Goal: Information Seeking & Learning: Compare options

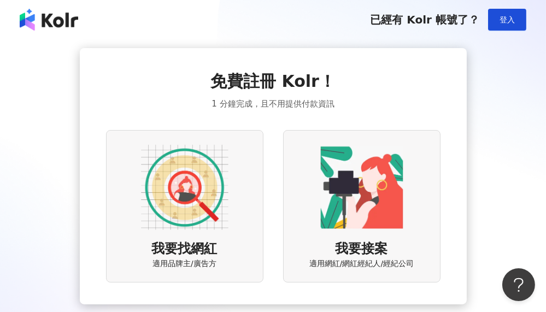
click at [192, 211] on img at bounding box center [184, 187] width 87 height 87
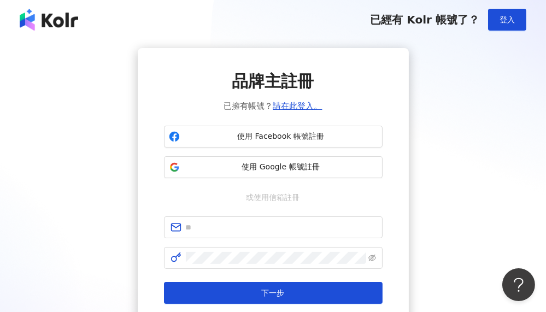
click at [309, 105] on link "請在此登入。" at bounding box center [297, 106] width 49 height 10
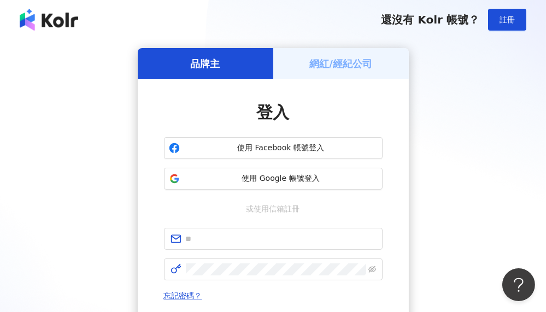
click at [262, 150] on span "使用 Facebook 帳號登入" at bounding box center [280, 148] width 193 height 11
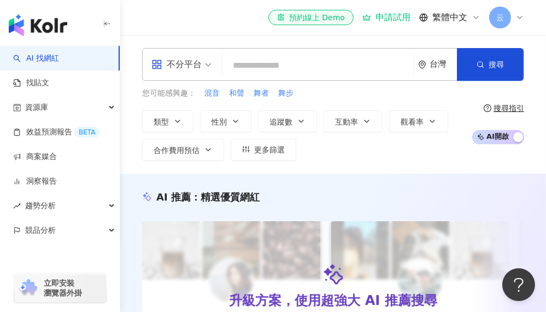
click at [234, 64] on input "search" at bounding box center [318, 65] width 182 height 21
click at [242, 66] on input "search" at bounding box center [318, 65] width 182 height 21
paste input "**********"
type input "**********"
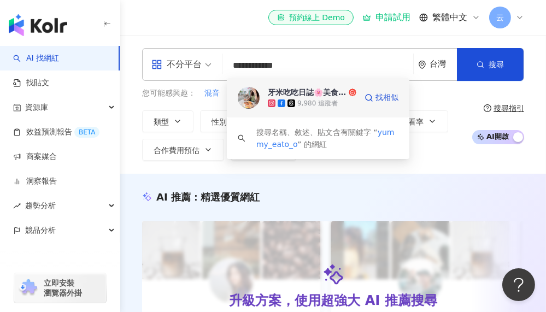
click at [298, 101] on div "9,980 追蹤者" at bounding box center [317, 103] width 40 height 9
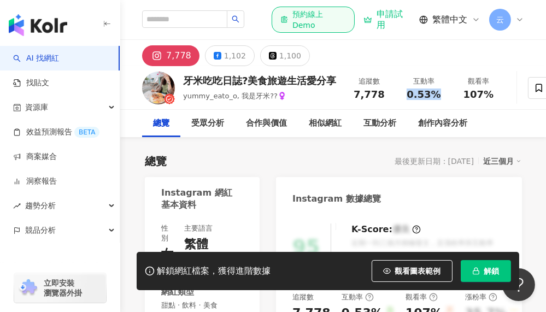
drag, startPoint x: 409, startPoint y: 94, endPoint x: 439, endPoint y: 94, distance: 30.1
click at [439, 94] on div "0.53%" at bounding box center [424, 94] width 42 height 11
copy span "0.53%"
drag, startPoint x: 490, startPoint y: 96, endPoint x: 460, endPoint y: 94, distance: 30.6
click at [460, 94] on div "107%" at bounding box center [478, 94] width 42 height 11
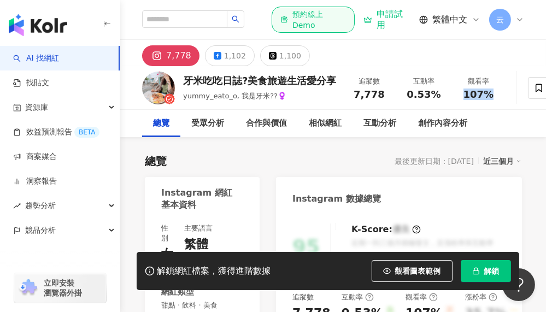
copy span "107%"
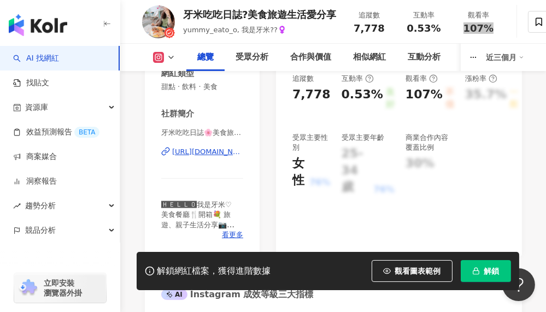
scroll to position [164, 0]
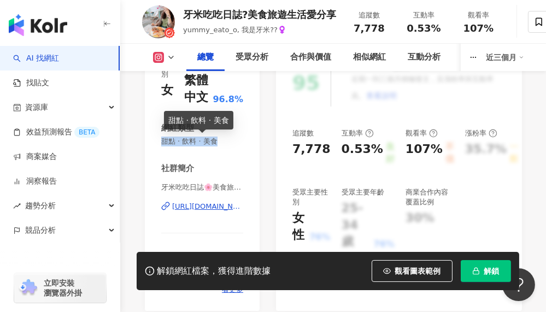
drag, startPoint x: 162, startPoint y: 141, endPoint x: 230, endPoint y: 140, distance: 68.3
click at [230, 140] on span "甜點 · 飲料 · 美食" at bounding box center [202, 142] width 82 height 10
copy span "甜點 · 飲料 · 美食"
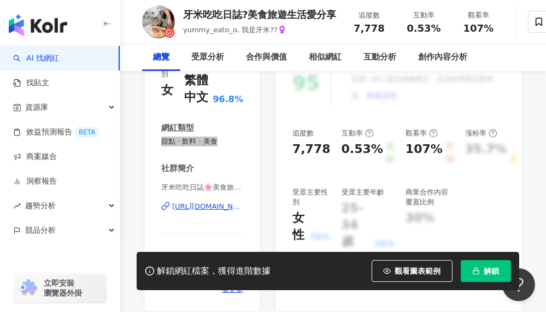
scroll to position [0, 0]
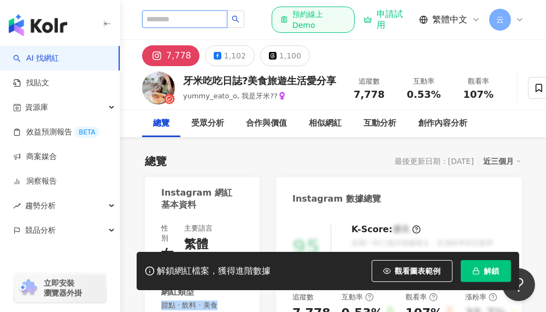
click at [227, 22] on input "search" at bounding box center [184, 18] width 85 height 17
paste input "**********"
type input "**********"
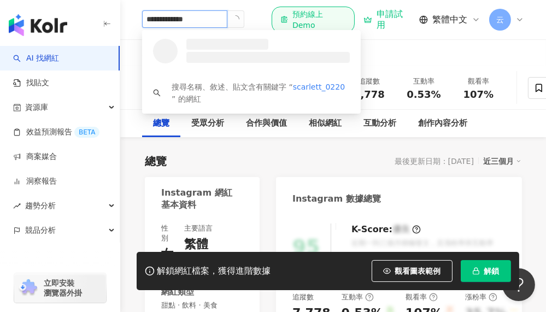
click at [244, 21] on button "button" at bounding box center [235, 18] width 17 height 17
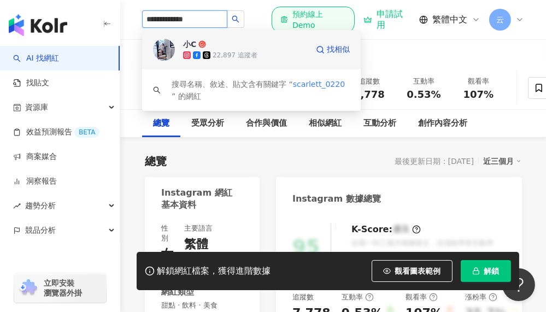
click at [223, 45] on span "小C" at bounding box center [218, 44] width 71 height 11
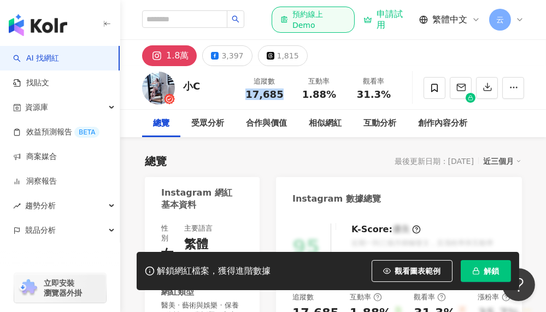
drag, startPoint x: 279, startPoint y: 93, endPoint x: 248, endPoint y: 95, distance: 30.6
click at [248, 95] on span "17,685" at bounding box center [264, 94] width 38 height 11
copy span "17,685"
click at [337, 93] on div "1.88%" at bounding box center [319, 94] width 42 height 11
click at [335, 96] on div "1.88%" at bounding box center [319, 94] width 42 height 11
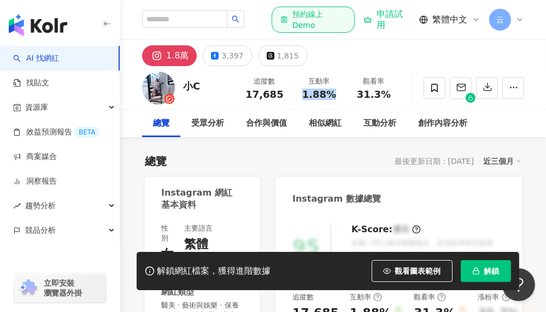
drag, startPoint x: 333, startPoint y: 95, endPoint x: 300, endPoint y: 93, distance: 33.4
click at [300, 93] on div "1.88%" at bounding box center [319, 94] width 42 height 11
copy span "1.88%"
drag, startPoint x: 390, startPoint y: 93, endPoint x: 355, endPoint y: 91, distance: 35.0
click at [355, 91] on div "31.3%" at bounding box center [374, 94] width 42 height 11
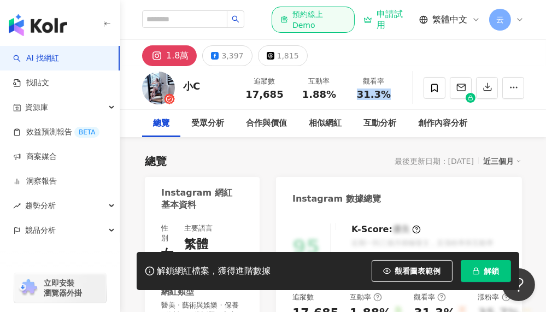
copy span "31.3%"
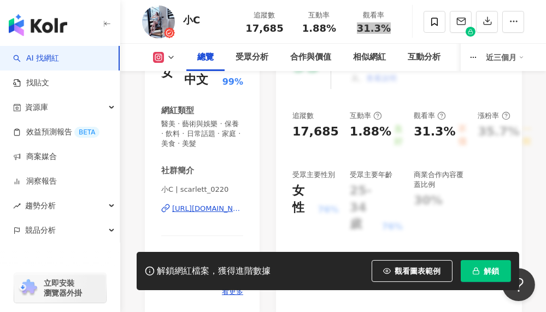
scroll to position [164, 0]
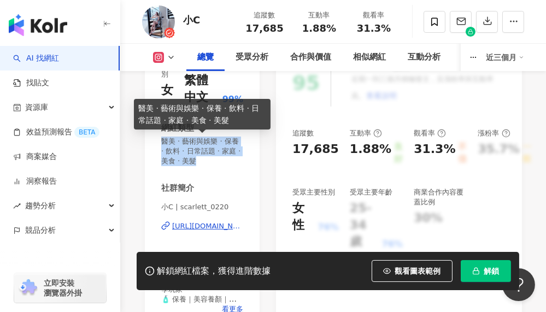
drag, startPoint x: 163, startPoint y: 140, endPoint x: 236, endPoint y: 166, distance: 77.6
click at [236, 166] on span "醫美 · 藝術與娛樂 · 保養 · 飲料 · 日常話題 · 家庭 · 美食 · 美髮" at bounding box center [202, 152] width 82 height 30
copy span "醫美 · 藝術與娛樂 · 保養 · 飲料 · 日常話題 · 家庭 · 美食 · 美髮"
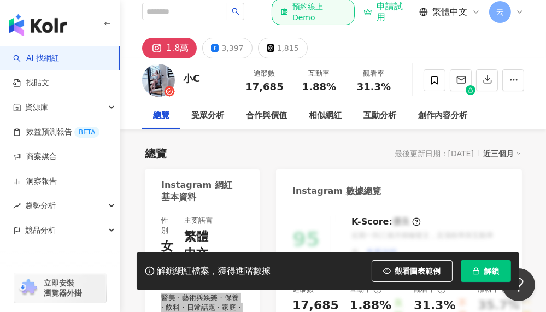
scroll to position [0, 0]
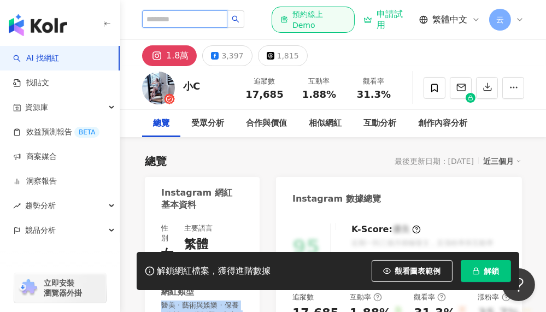
click at [195, 22] on input "search" at bounding box center [184, 18] width 85 height 17
paste input "**********"
type input "**********"
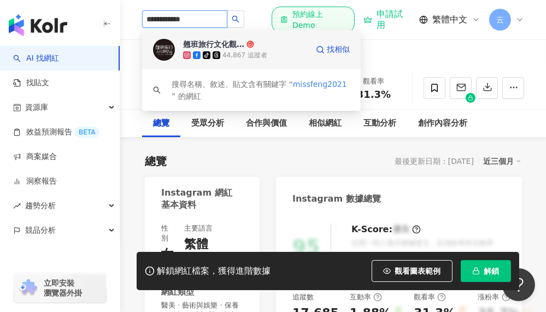
click at [229, 39] on div "翹班旅行文化觀察誌" at bounding box center [213, 44] width 61 height 11
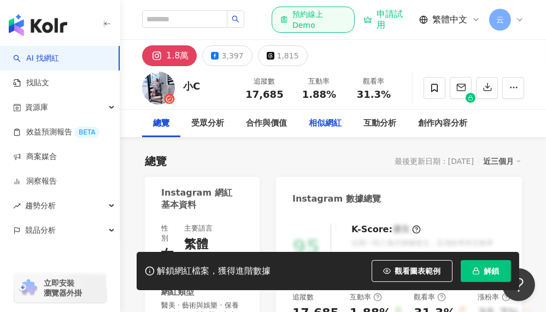
click at [334, 122] on div "相似網紅" at bounding box center [325, 123] width 33 height 13
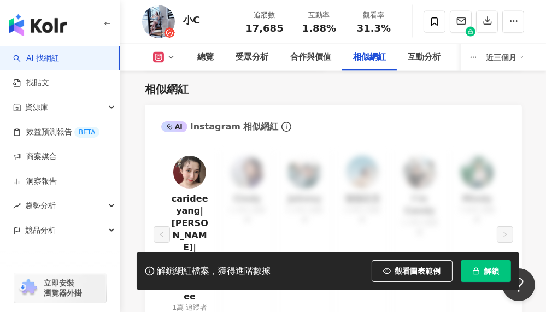
scroll to position [1975, 0]
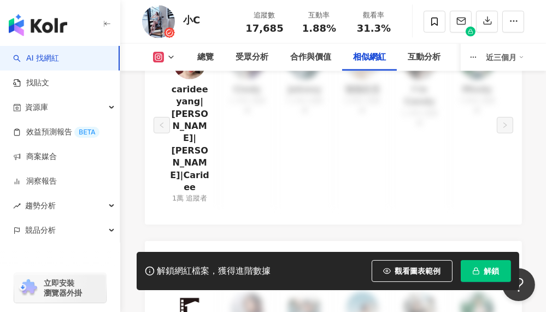
click at [186, 111] on link "carideeyang|Caridee凱妞|凱妞|Caridee" at bounding box center [189, 139] width 39 height 110
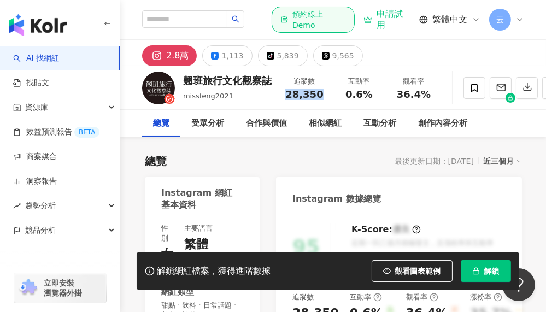
drag, startPoint x: 323, startPoint y: 94, endPoint x: 304, endPoint y: 93, distance: 19.7
click at [285, 99] on div "28,350" at bounding box center [305, 94] width 42 height 11
copy span "28,350"
drag, startPoint x: 426, startPoint y: 95, endPoint x: 401, endPoint y: 97, distance: 25.2
click at [401, 97] on span "36.4%" at bounding box center [414, 94] width 34 height 11
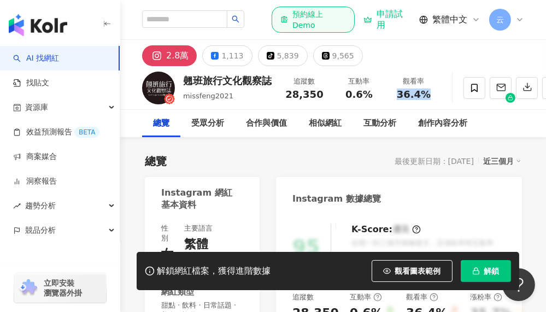
copy span "36.4%"
click at [373, 91] on div "0.6%" at bounding box center [359, 94] width 42 height 11
click at [372, 95] on div "0.6%" at bounding box center [359, 94] width 42 height 11
drag, startPoint x: 370, startPoint y: 95, endPoint x: 343, endPoint y: 98, distance: 27.5
click at [343, 98] on div "0.6%" at bounding box center [359, 94] width 42 height 11
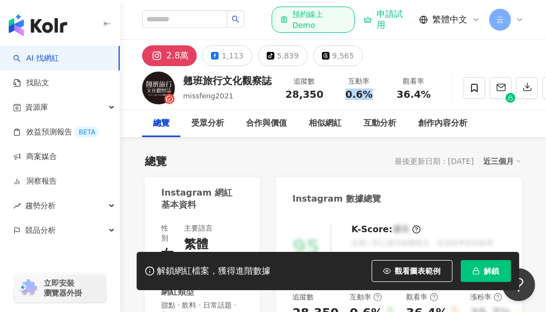
copy span "0.6%"
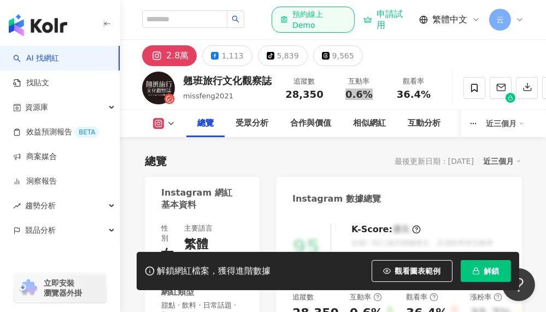
scroll to position [219, 0]
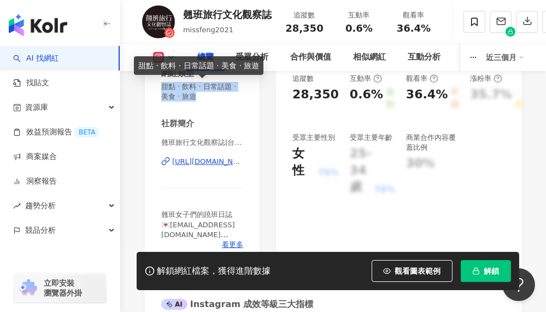
drag, startPoint x: 162, startPoint y: 87, endPoint x: 214, endPoint y: 104, distance: 55.3
click at [214, 104] on div "性別 女 主要語言 繁體中文 93.7% 網紅類型 甜點 · 飲料 · 日常話題 · 美食 · 旅遊 社群簡介 翹班旅行文化觀察誌|台北.台中美食|新品開箱|…" at bounding box center [202, 127] width 82 height 245
copy span "甜點 · 飲料 · 日常話題 · 美食 · 旅遊"
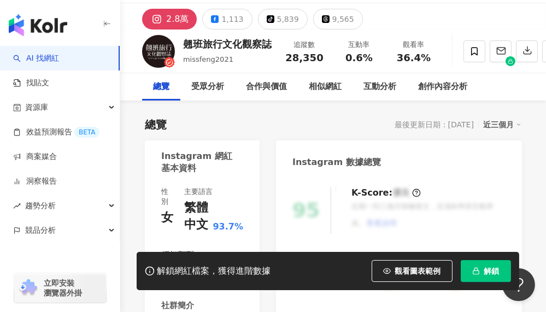
scroll to position [0, 0]
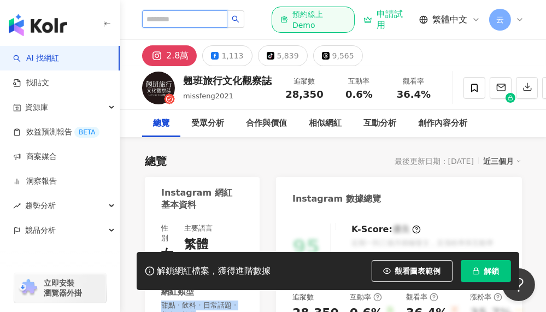
click at [182, 18] on input "search" at bounding box center [184, 18] width 85 height 17
paste input "********"
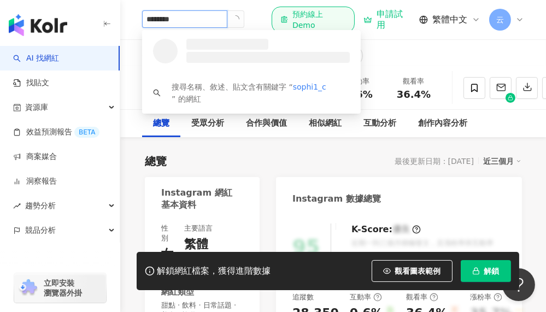
type input "********"
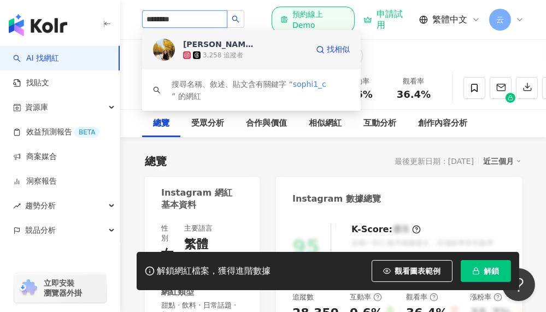
click at [220, 48] on span "SOPHIE" at bounding box center [218, 44] width 71 height 11
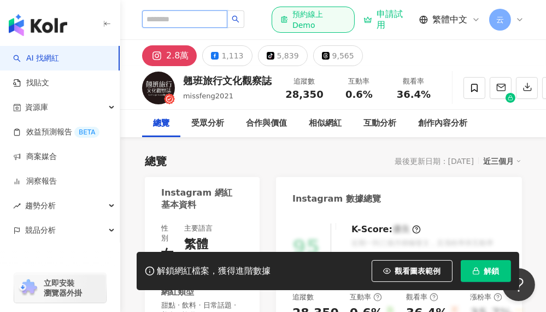
click at [227, 19] on input "search" at bounding box center [184, 18] width 85 height 17
click at [207, 18] on input "search" at bounding box center [184, 18] width 85 height 17
click at [326, 127] on div "相似網紅" at bounding box center [325, 123] width 33 height 13
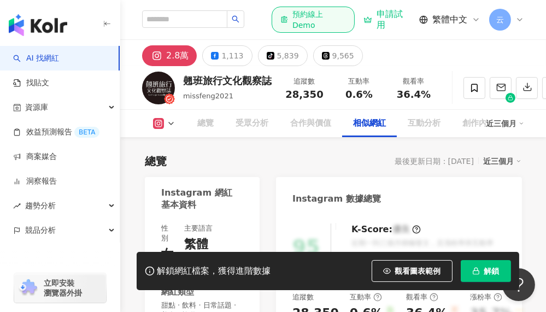
scroll to position [1856, 0]
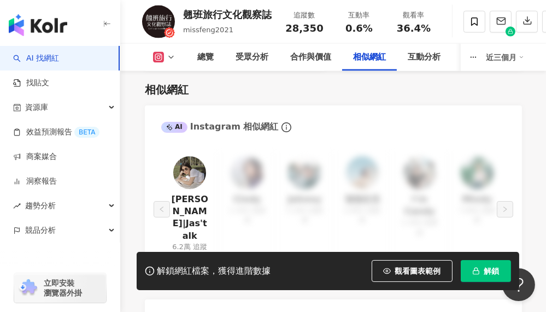
click at [192, 208] on link "Jasmine|Jas'talk" at bounding box center [189, 217] width 39 height 49
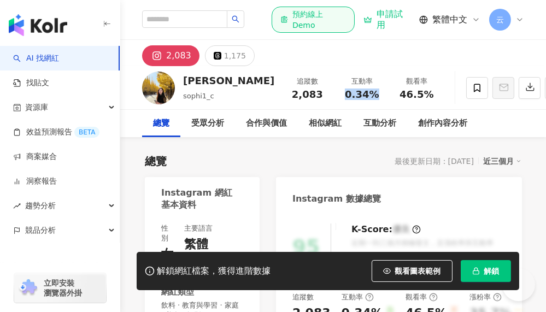
drag, startPoint x: 334, startPoint y: 93, endPoint x: 305, endPoint y: 94, distance: 29.5
click at [341, 94] on div "0.34%" at bounding box center [362, 94] width 42 height 11
drag, startPoint x: 387, startPoint y: 93, endPoint x: 358, endPoint y: 98, distance: 29.3
click at [396, 98] on div "46.5%" at bounding box center [417, 94] width 42 height 11
copy span "46.5%"
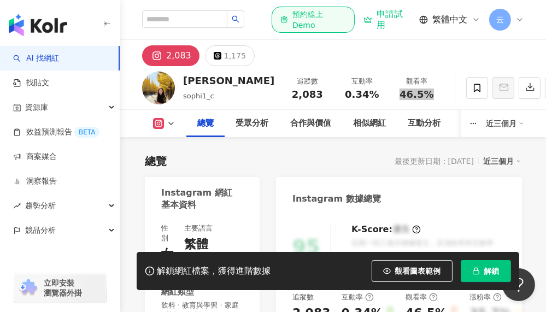
scroll to position [164, 0]
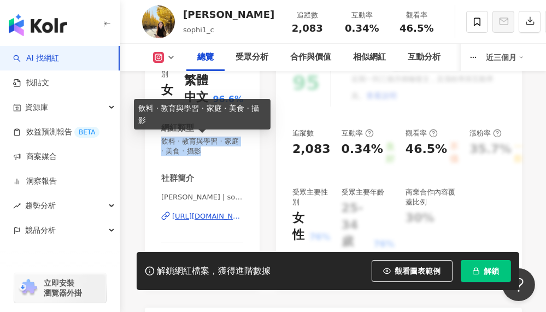
drag, startPoint x: 162, startPoint y: 141, endPoint x: 219, endPoint y: 152, distance: 57.9
click at [219, 152] on span "飲料 · 教育與學習 · 家庭 · 美食 · 攝影" at bounding box center [202, 147] width 82 height 20
copy span "飲料 · 教育與學習 · 家庭 · 美食 · 攝影"
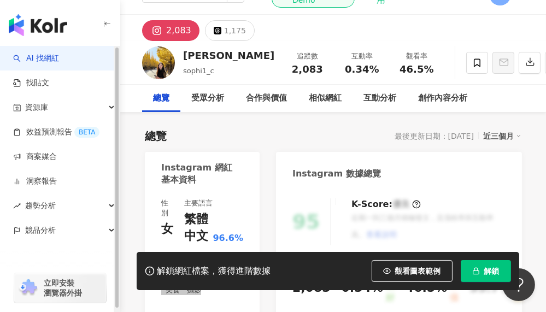
scroll to position [0, 0]
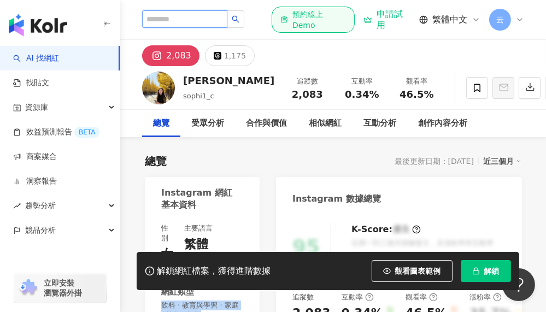
click at [214, 16] on input "search" at bounding box center [184, 18] width 85 height 17
paste input "**********"
type input "**********"
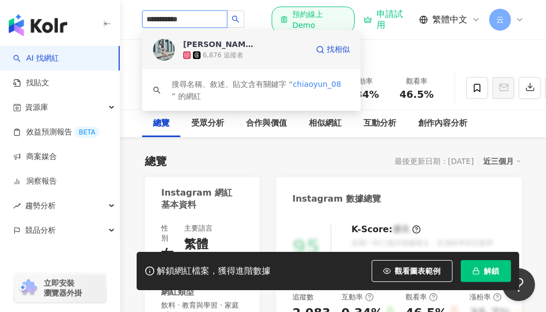
click at [212, 52] on div "6,876 追蹤者" at bounding box center [223, 55] width 40 height 9
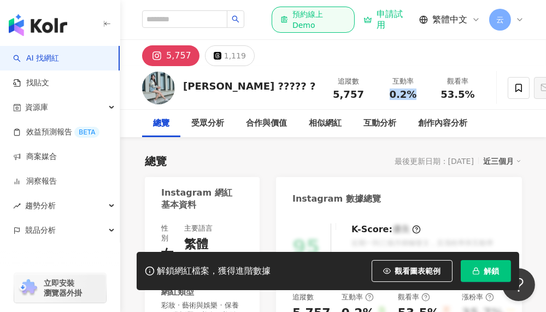
drag, startPoint x: 339, startPoint y: 94, endPoint x: 311, endPoint y: 96, distance: 28.5
click at [382, 96] on div "0.2%" at bounding box center [403, 94] width 42 height 11
copy span "0.2%"
click at [437, 93] on div "53.5%" at bounding box center [458, 94] width 42 height 11
drag, startPoint x: 393, startPoint y: 95, endPoint x: 361, endPoint y: 95, distance: 32.2
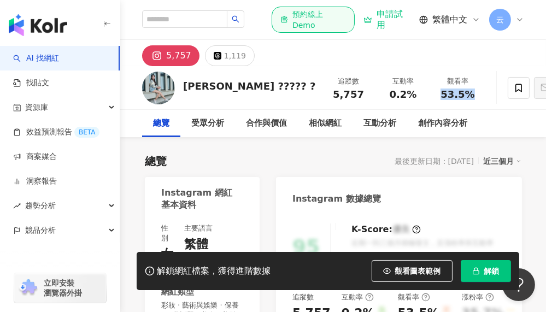
click at [437, 95] on div "53.5%" at bounding box center [458, 94] width 42 height 11
copy span "53.5%"
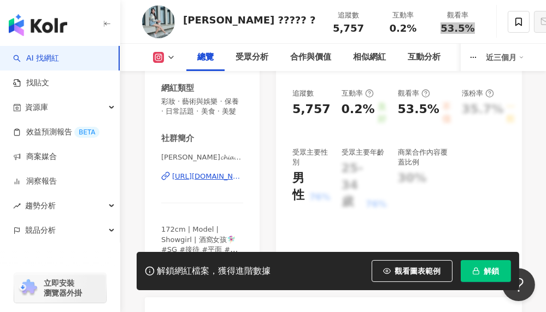
scroll to position [219, 0]
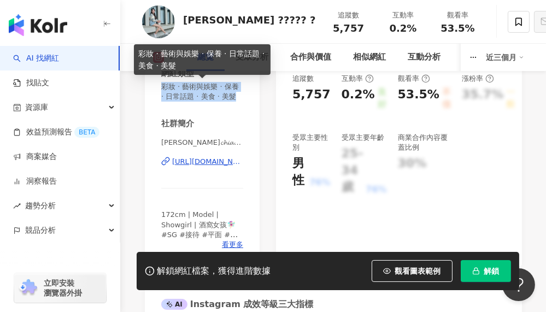
drag, startPoint x: 162, startPoint y: 87, endPoint x: 181, endPoint y: 105, distance: 26.7
click at [181, 102] on span "彩妝 · 藝術與娛樂 · 保養 · 日常話題 · 美食 · 美髮" at bounding box center [202, 92] width 82 height 20
copy span "彩妝 · 藝術與娛樂 · 保養 · 日常話題 · 美食 · 美髮"
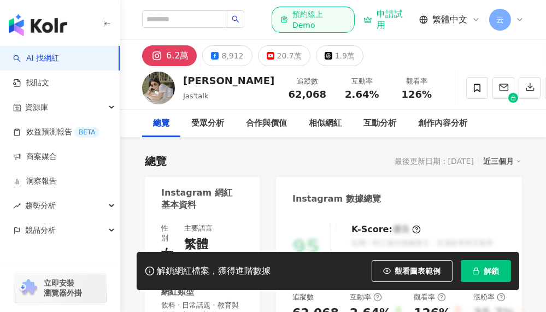
scroll to position [164, 0]
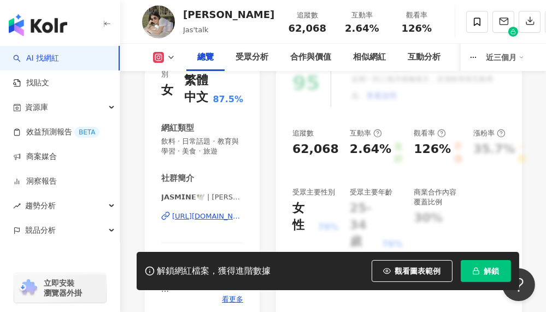
click at [212, 214] on div "https://www.instagram.com/jasschatz/" at bounding box center [207, 216] width 71 height 10
click at [203, 218] on div "https://www.instagram.com/jasschatz/" at bounding box center [207, 216] width 71 height 10
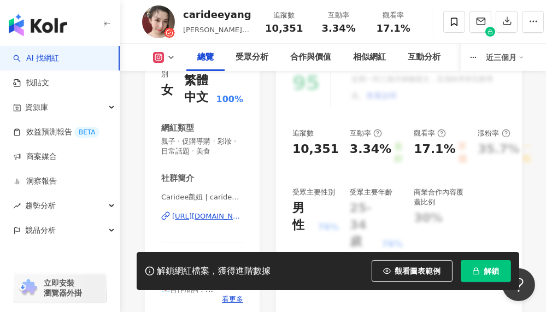
click at [207, 214] on div "https://www.instagram.com/carideeyang/" at bounding box center [207, 216] width 71 height 10
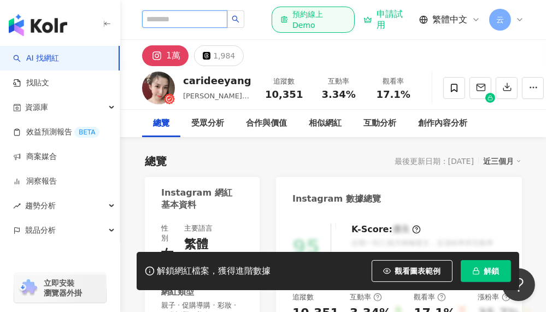
click at [209, 20] on input "search" at bounding box center [184, 18] width 85 height 17
paste input "**********"
type input "**********"
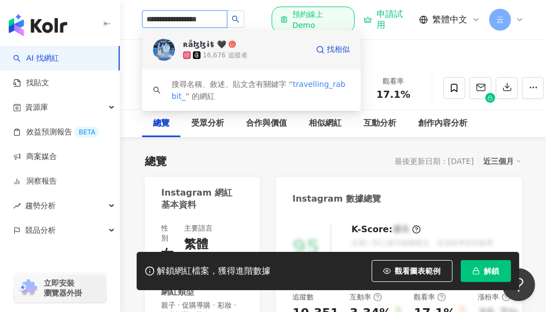
click at [211, 48] on div "ʀǟɮɮɨȶ 🖤" at bounding box center [204, 44] width 43 height 11
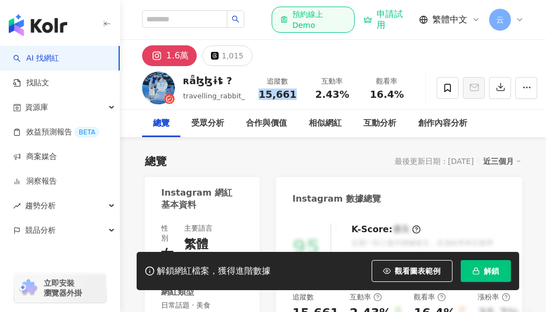
drag, startPoint x: 292, startPoint y: 96, endPoint x: 255, endPoint y: 96, distance: 37.2
click at [257, 96] on div "15,661" at bounding box center [278, 94] width 42 height 11
copy span "15,661"
drag, startPoint x: 345, startPoint y: 93, endPoint x: 312, endPoint y: 96, distance: 33.5
click at [312, 96] on div "2.43%" at bounding box center [332, 94] width 42 height 11
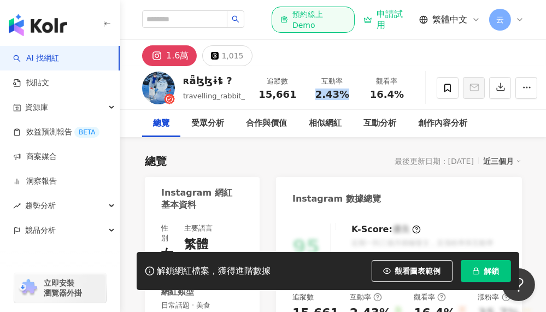
copy span "2.43%"
click at [400, 89] on div "16.4%" at bounding box center [387, 94] width 42 height 11
drag, startPoint x: 400, startPoint y: 92, endPoint x: 367, endPoint y: 94, distance: 32.9
click at [367, 94] on div "16.4%" at bounding box center [387, 94] width 42 height 11
copy span "16.4%"
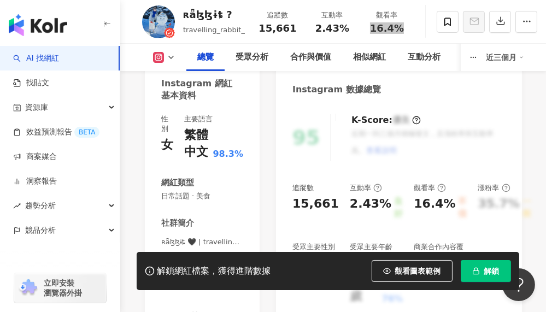
scroll to position [219, 0]
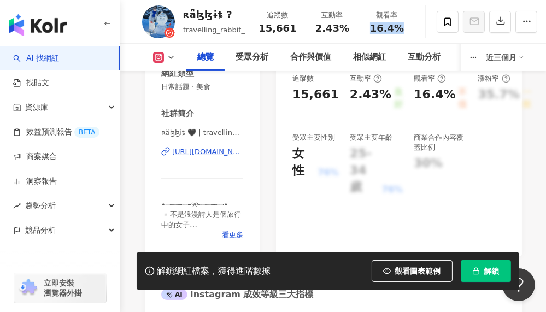
click at [197, 154] on div "[URL][DOMAIN_NAME]" at bounding box center [207, 152] width 71 height 10
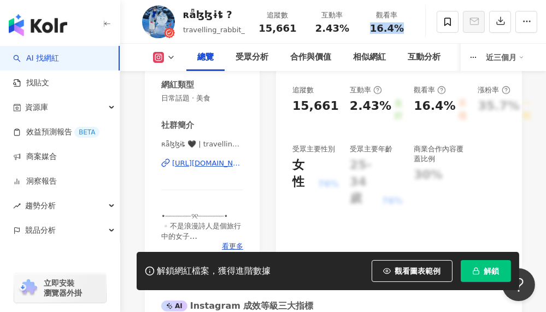
scroll to position [164, 0]
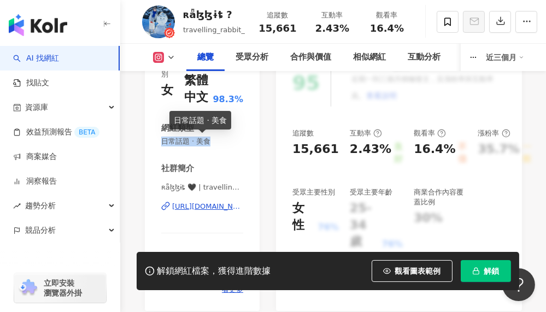
drag, startPoint x: 162, startPoint y: 140, endPoint x: 226, endPoint y: 140, distance: 63.4
click at [226, 140] on span "日常話題 · 美食" at bounding box center [202, 142] width 82 height 10
copy span "日常話題 · 美食"
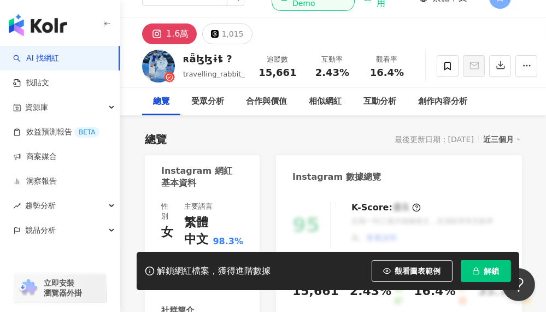
scroll to position [18, 0]
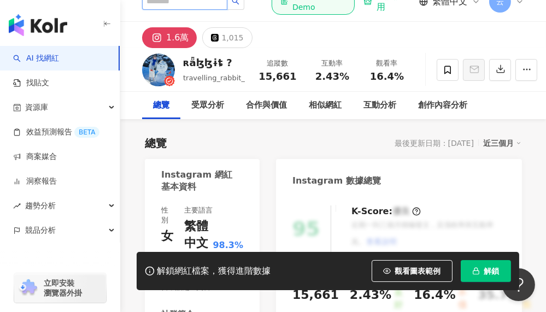
click at [227, 5] on input "search" at bounding box center [184, 0] width 85 height 17
paste input "********"
type input "********"
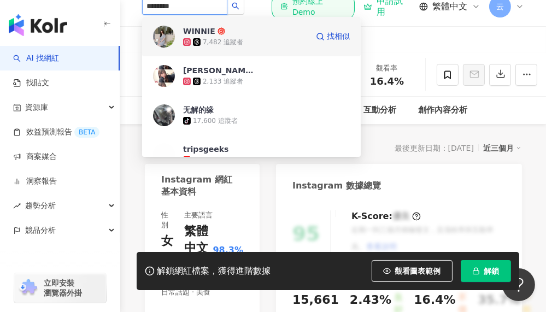
click at [225, 36] on span "WINNIE" at bounding box center [218, 31] width 71 height 11
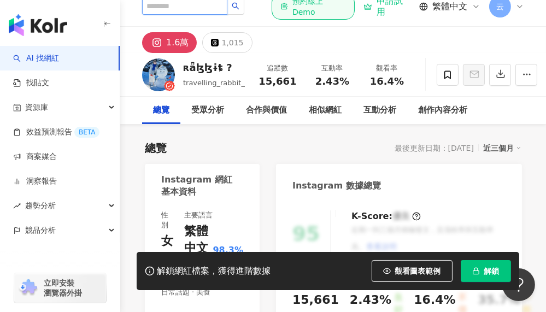
click at [200, 10] on input "search" at bounding box center [184, 5] width 85 height 17
paste input "**********"
type input "**********"
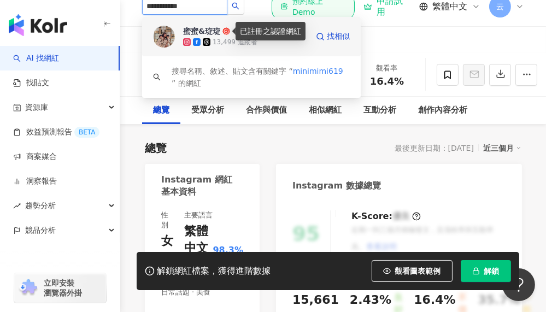
click at [225, 32] on icon at bounding box center [226, 31] width 8 height 8
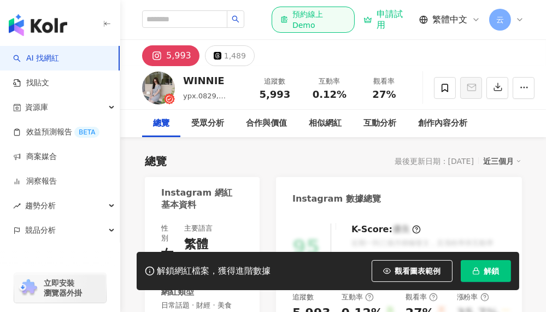
drag, startPoint x: 337, startPoint y: 95, endPoint x: 303, endPoint y: 91, distance: 34.1
click at [309, 91] on div "0.12%" at bounding box center [330, 94] width 42 height 11
drag, startPoint x: 385, startPoint y: 94, endPoint x: 356, endPoint y: 95, distance: 28.4
click at [363, 95] on div "27%" at bounding box center [384, 94] width 42 height 11
copy span "27%"
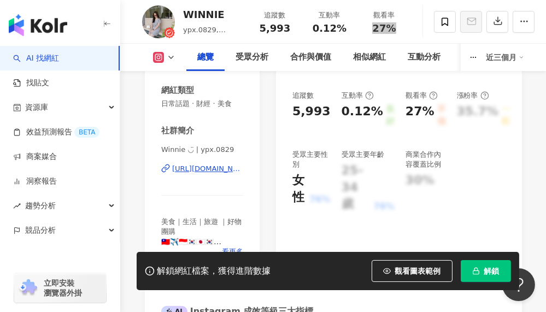
scroll to position [219, 0]
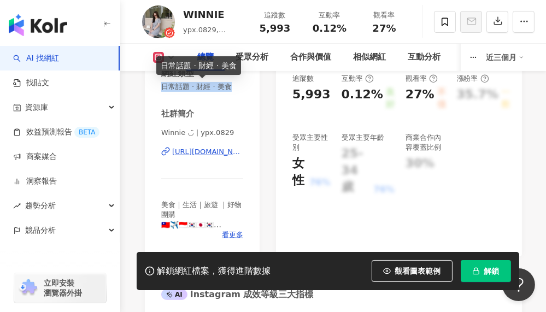
drag, startPoint x: 244, startPoint y: 90, endPoint x: 162, endPoint y: 90, distance: 81.4
click at [162, 90] on div "性別 女 主要語言 繁體中文 99.5% 網紅類型 日常話題 · 財經 · 美食 社群簡介 Winnie ◡̈ | ypx.0829 https://www.…" at bounding box center [202, 125] width 115 height 262
copy span "日常話題 · 財經 · 美食"
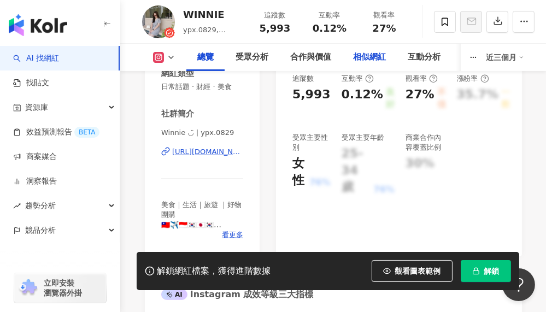
click at [372, 56] on div "相似網紅" at bounding box center [369, 57] width 33 height 13
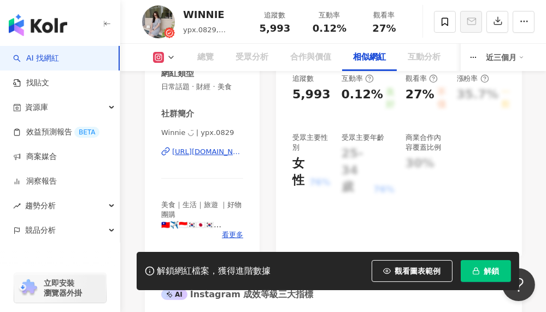
scroll to position [1846, 0]
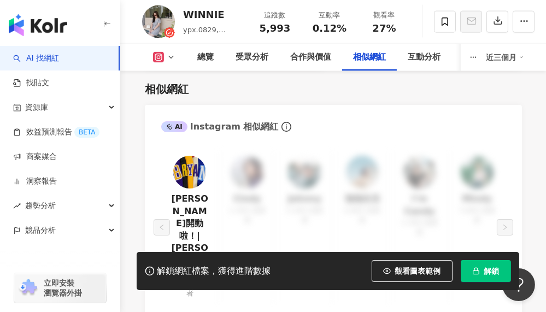
click at [193, 211] on link "Bryan開動啦！|bryan.digin" at bounding box center [189, 236] width 39 height 86
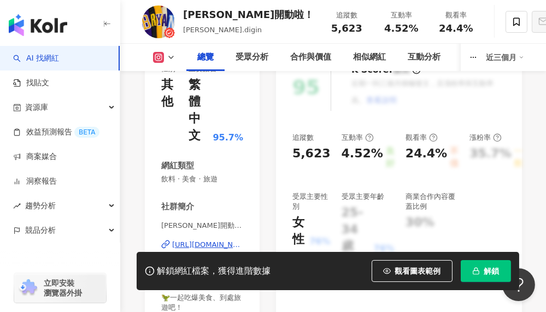
scroll to position [219, 0]
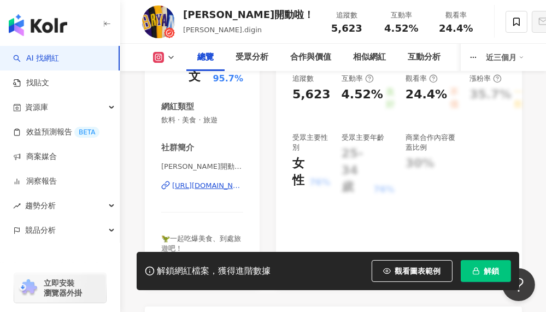
click at [212, 181] on div "https://www.instagram.com/bryan.digin/" at bounding box center [207, 186] width 71 height 10
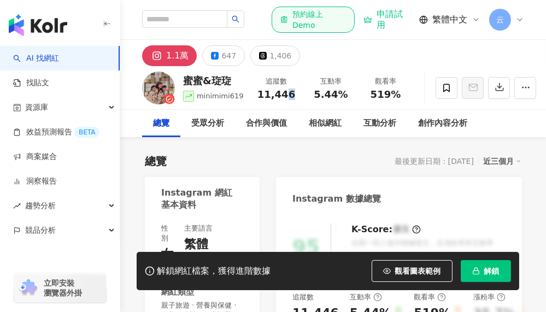
drag, startPoint x: 291, startPoint y: 95, endPoint x: 256, endPoint y: 97, distance: 34.5
click at [256, 97] on div "11,446" at bounding box center [277, 94] width 42 height 11
drag, startPoint x: 314, startPoint y: 93, endPoint x: 339, endPoint y: 96, distance: 25.9
click at [339, 96] on span "5.44%" at bounding box center [331, 94] width 34 height 11
copy span "5.44%"
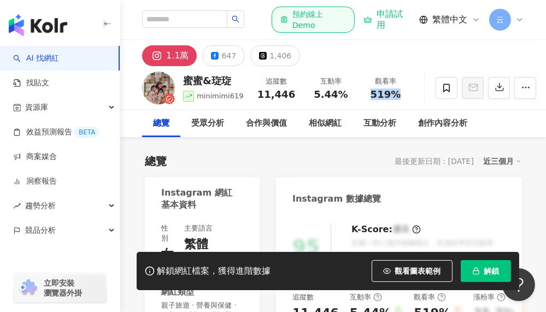
drag, startPoint x: 402, startPoint y: 96, endPoint x: 365, endPoint y: 98, distance: 37.2
click at [365, 98] on div "519%" at bounding box center [386, 94] width 42 height 11
copy span "519%"
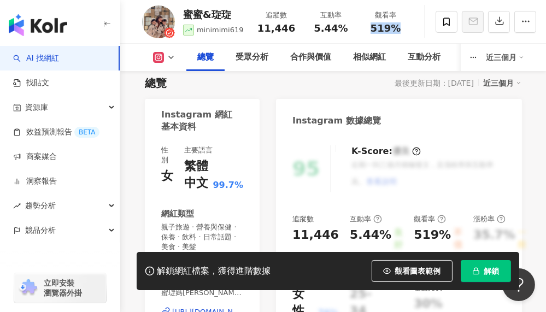
scroll to position [164, 0]
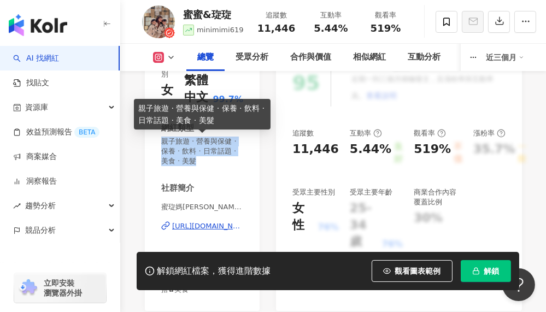
drag, startPoint x: 161, startPoint y: 144, endPoint x: 217, endPoint y: 162, distance: 59.3
click at [217, 162] on div "性別 女 主要語言 繁體中文 99.7% 網紅類型 親子旅遊 · 營養與保健 · 保養 · 飲料 · 日常話題 · 美食 · 美髮 社群簡介 蜜琁媽哈比&蜜琁…" at bounding box center [202, 180] width 115 height 262
copy span "親子旅遊 · 營養與保健 · 保養 · 飲料 · 日常話題 · 美食 · 美髮"
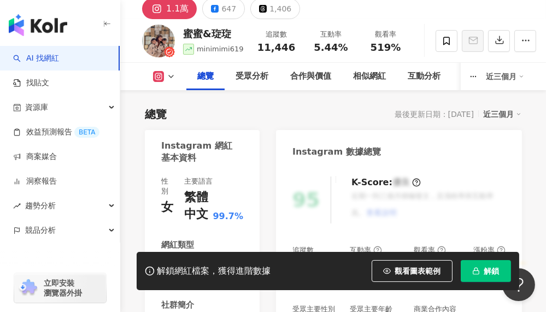
scroll to position [0, 0]
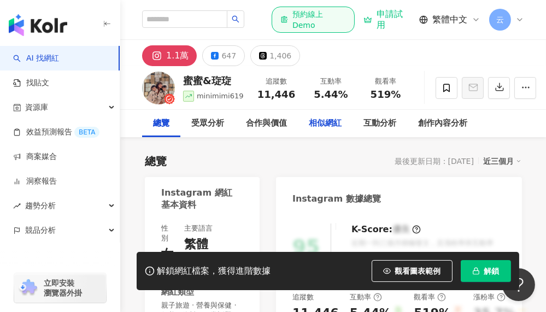
click at [317, 126] on div "相似網紅" at bounding box center [325, 123] width 33 height 13
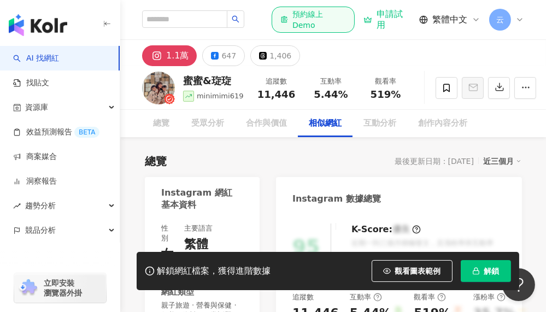
scroll to position [1846, 0]
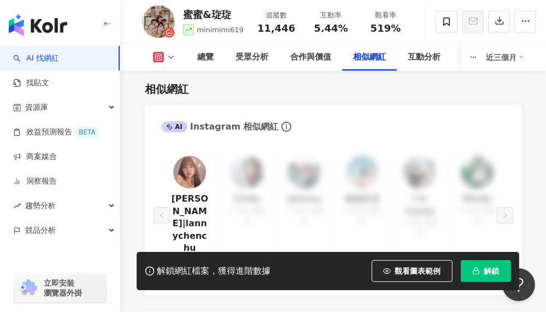
click at [195, 211] on link "陳小藍|lannychenchu" at bounding box center [189, 223] width 39 height 61
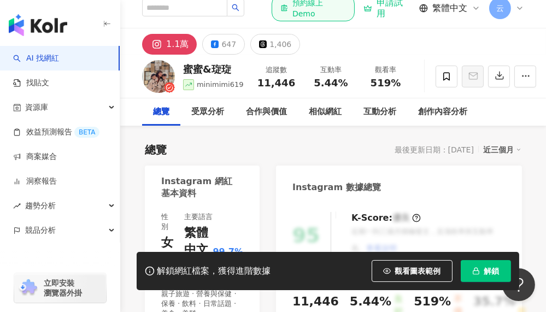
scroll to position [0, 0]
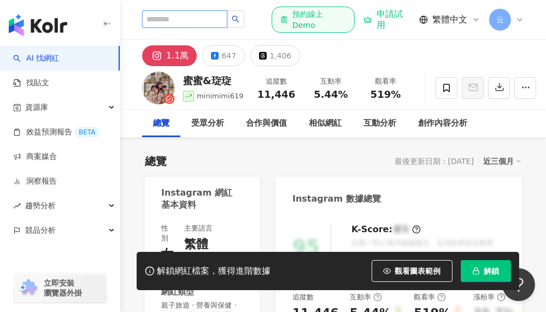
click at [225, 21] on input "search" at bounding box center [184, 18] width 85 height 17
paste input "********"
type input "********"
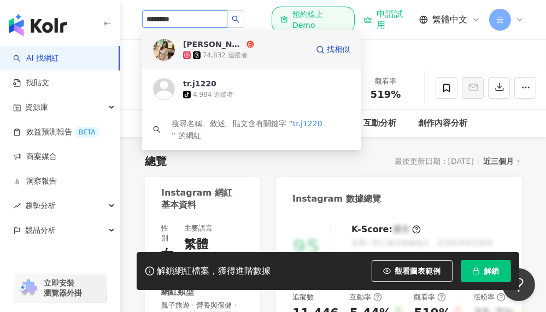
click at [203, 56] on div "74,832 追蹤者" at bounding box center [225, 55] width 45 height 9
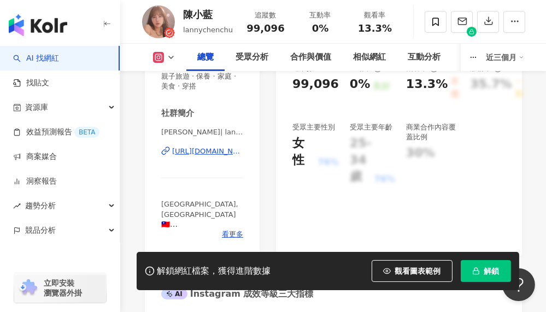
scroll to position [219, 0]
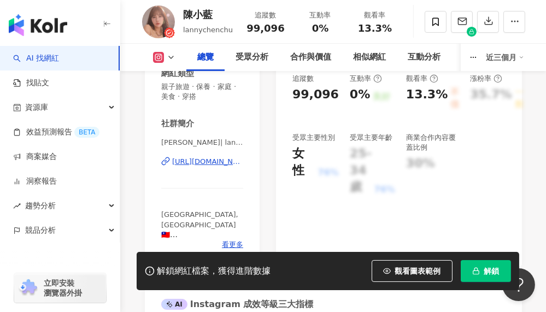
click at [197, 160] on div "https://www.instagram.com/lannychenchu/" at bounding box center [207, 162] width 71 height 10
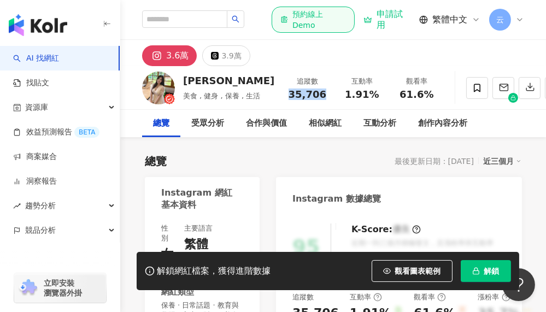
drag, startPoint x: 269, startPoint y: 96, endPoint x: 243, endPoint y: 97, distance: 25.7
click at [280, 97] on div "追蹤數 35,706" at bounding box center [307, 87] width 55 height 23
click at [227, 20] on input "search" at bounding box center [184, 18] width 85 height 17
paste input "**********"
type input "**********"
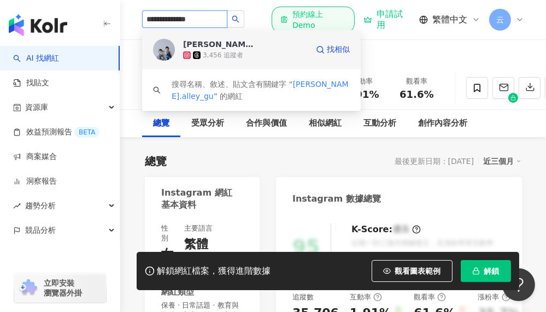
click at [226, 48] on div "古瑞瑞與古蕾蕾" at bounding box center [218, 44] width 71 height 11
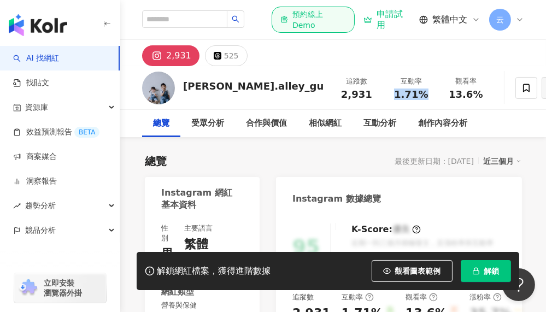
drag, startPoint x: 352, startPoint y: 93, endPoint x: 314, endPoint y: 90, distance: 37.8
click at [384, 90] on div "互動率 1.71%" at bounding box center [411, 87] width 55 height 23
drag, startPoint x: 408, startPoint y: 95, endPoint x: 373, endPoint y: 97, distance: 35.0
click at [445, 97] on div "13.6%" at bounding box center [466, 94] width 42 height 11
copy span "13.6%"
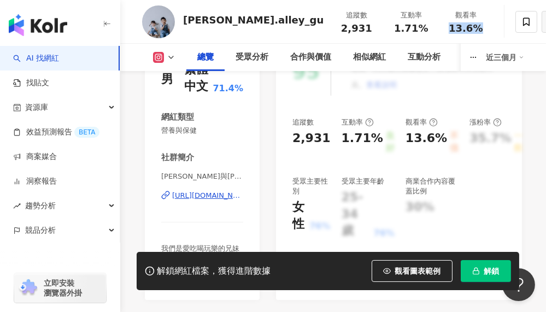
scroll to position [164, 0]
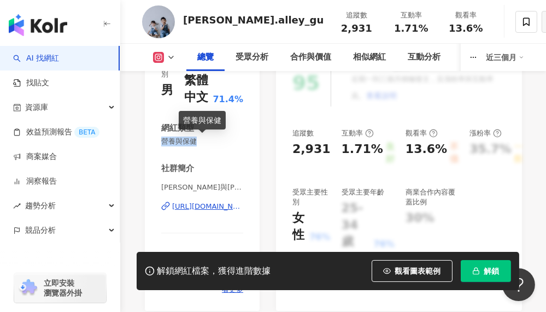
drag, startPoint x: 199, startPoint y: 138, endPoint x: 158, endPoint y: 142, distance: 40.7
click at [158, 142] on div "性別 男 主要語言 繁體中文 71.4% 網紅類型 營養與保健 社群簡介 [PERSON_NAME]與[PERSON_NAME] | [PERSON_NAME…" at bounding box center [202, 180] width 115 height 262
copy span "營養與保健"
